Goal: Communication & Community: Participate in discussion

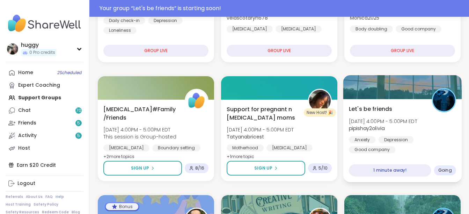
click at [449, 166] on div "Going" at bounding box center [445, 170] width 22 height 10
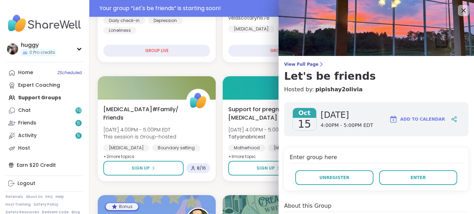
click at [435, 157] on h4 "Enter group here" at bounding box center [376, 158] width 173 height 10
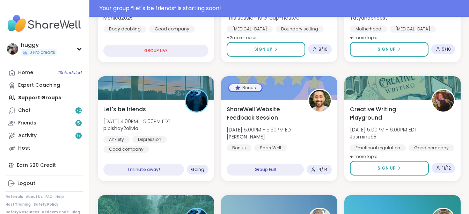
click at [70, 75] on span "2 Scheduled" at bounding box center [69, 73] width 24 height 6
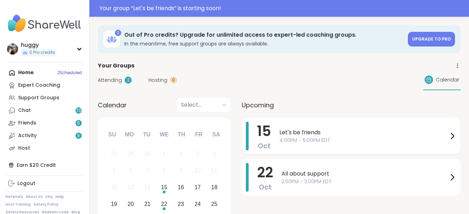
click at [324, 130] on span "Let's be friends" at bounding box center [363, 132] width 169 height 8
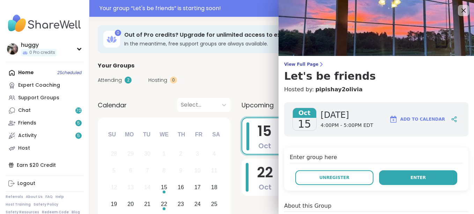
click at [393, 177] on button "Enter" at bounding box center [418, 177] width 78 height 15
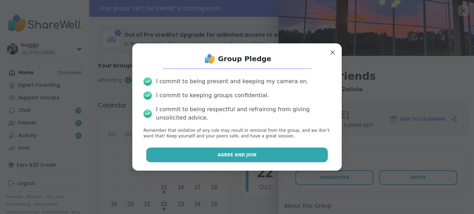
click at [270, 158] on button "Agree and Join" at bounding box center [237, 154] width 182 height 15
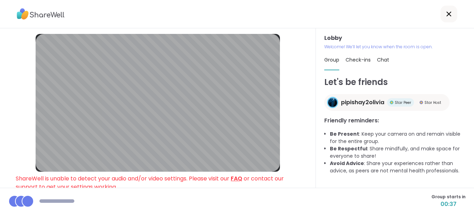
click at [239, 178] on link "FAQ" at bounding box center [237, 178] width 12 height 8
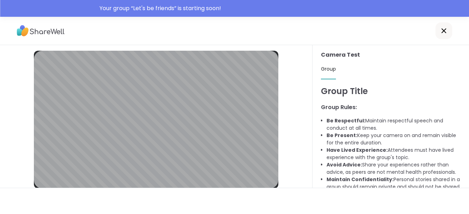
click at [424, 40] on div at bounding box center [234, 31] width 469 height 28
click at [447, 31] on icon at bounding box center [444, 31] width 8 height 8
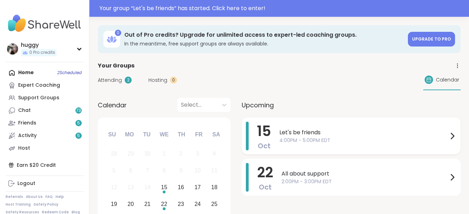
click at [349, 139] on span "4:00PM - 5:00PM EDT" at bounding box center [363, 140] width 169 height 7
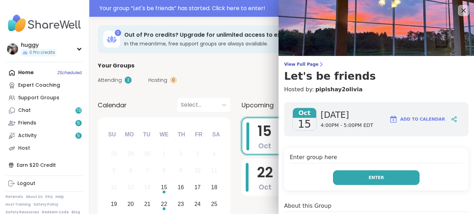
click at [365, 173] on button "Enter" at bounding box center [376, 177] width 87 height 15
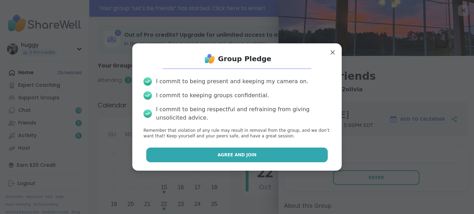
click at [310, 158] on button "Agree and Join" at bounding box center [237, 154] width 182 height 15
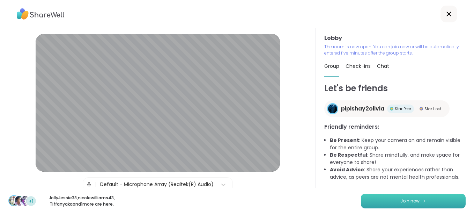
click at [411, 203] on span "Join now" at bounding box center [410, 201] width 19 height 6
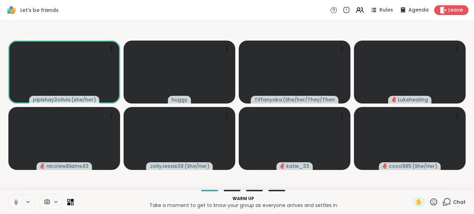
click at [16, 202] on icon at bounding box center [16, 202] width 6 height 6
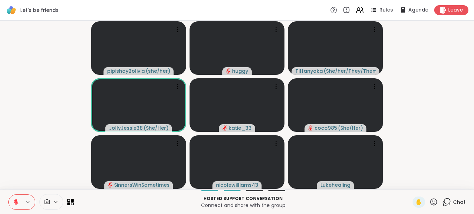
click at [19, 203] on icon at bounding box center [16, 202] width 6 height 6
click at [16, 200] on icon at bounding box center [16, 202] width 6 height 6
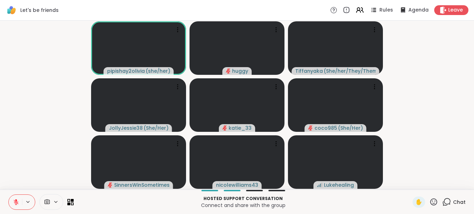
click at [17, 205] on icon at bounding box center [16, 202] width 6 height 6
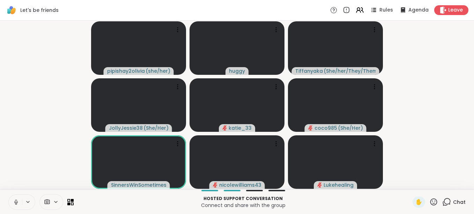
click at [406, 131] on video-player-container "pipishay2olivia ( she/her ) huggy Tiffanyaka ( She/her/They/Them ) JollyJessie3…" at bounding box center [237, 104] width 466 height 163
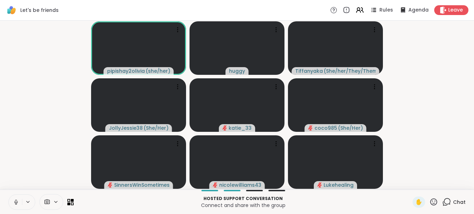
click at [17, 201] on icon at bounding box center [16, 202] width 6 height 6
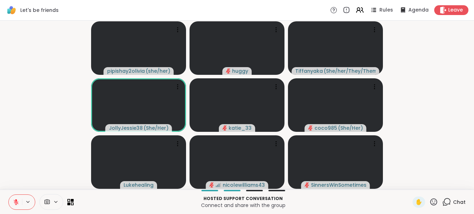
click at [19, 198] on button at bounding box center [15, 202] width 13 height 15
drag, startPoint x: 20, startPoint y: 194, endPoint x: 14, endPoint y: 200, distance: 8.9
click at [14, 200] on div "Hosted support conversation Connect and share with the group ✋ Chat" at bounding box center [237, 201] width 474 height 24
click at [15, 202] on icon at bounding box center [16, 200] width 2 height 3
click at [17, 202] on icon at bounding box center [16, 200] width 2 height 3
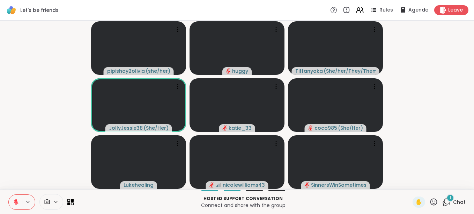
click at [447, 199] on div "1" at bounding box center [451, 198] width 8 height 8
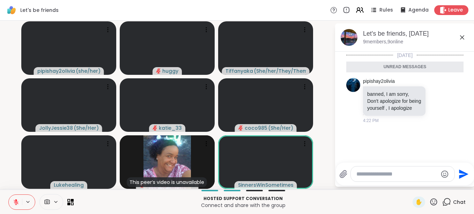
click at [461, 34] on icon at bounding box center [462, 37] width 8 height 8
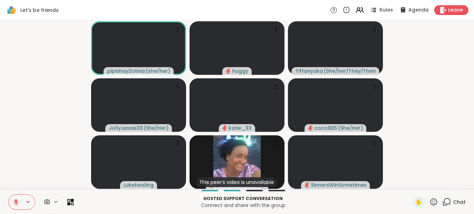
click at [459, 40] on video-player-container "pipishay2olivia ( she/her ) huggy Tiffanyaka ( She/her/They/Them ) JollyJessie3…" at bounding box center [237, 104] width 466 height 163
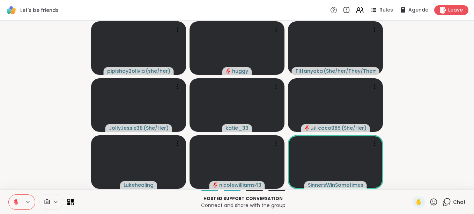
click at [444, 200] on icon at bounding box center [447, 201] width 9 height 9
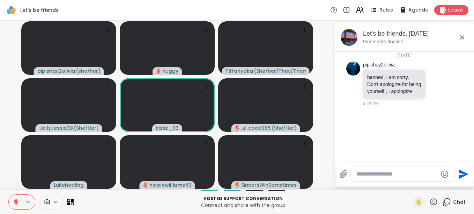
click at [464, 35] on icon at bounding box center [462, 37] width 8 height 8
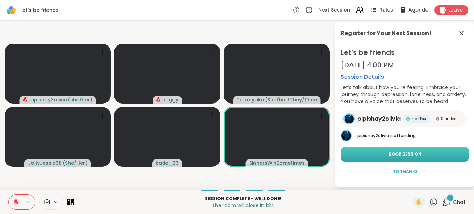
click at [403, 149] on button "Book Session" at bounding box center [405, 154] width 129 height 15
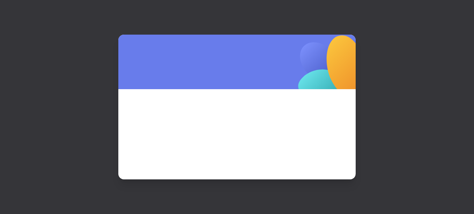
click at [443, 199] on div at bounding box center [237, 107] width 474 height 214
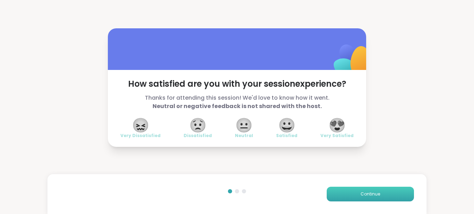
click at [362, 189] on button "Continue" at bounding box center [370, 194] width 87 height 15
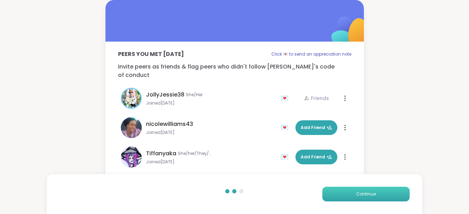
click at [357, 191] on span "Continue" at bounding box center [366, 194] width 20 height 6
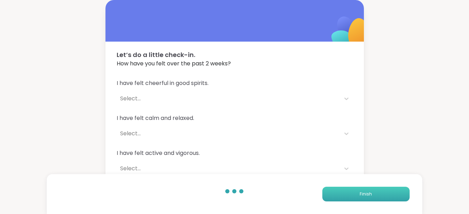
click at [358, 189] on button "Finish" at bounding box center [365, 194] width 87 height 15
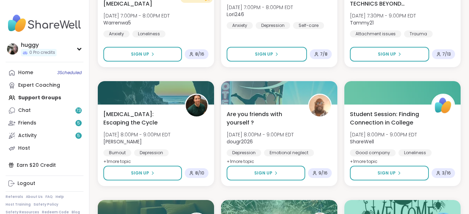
scroll to position [503, 0]
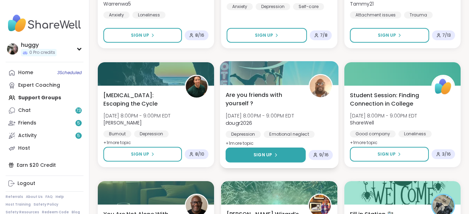
click at [282, 155] on button "Sign Up" at bounding box center [266, 154] width 80 height 15
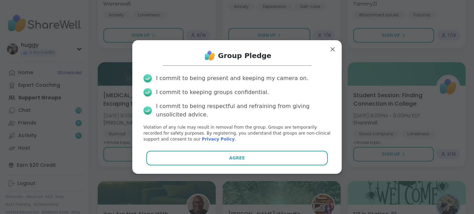
click at [282, 155] on button "Agree" at bounding box center [237, 158] width 182 height 15
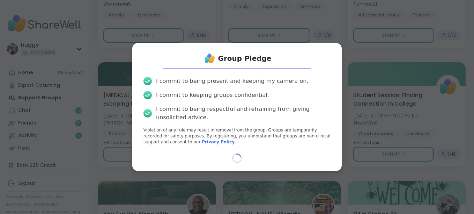
select select "**"
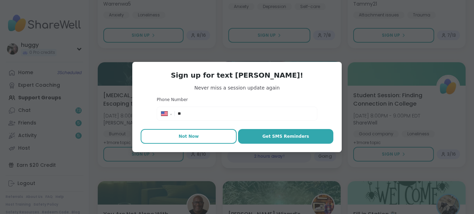
click at [205, 134] on button "Not Now" at bounding box center [189, 136] width 96 height 15
type textarea "*"
